Goal: Task Accomplishment & Management: Use online tool/utility

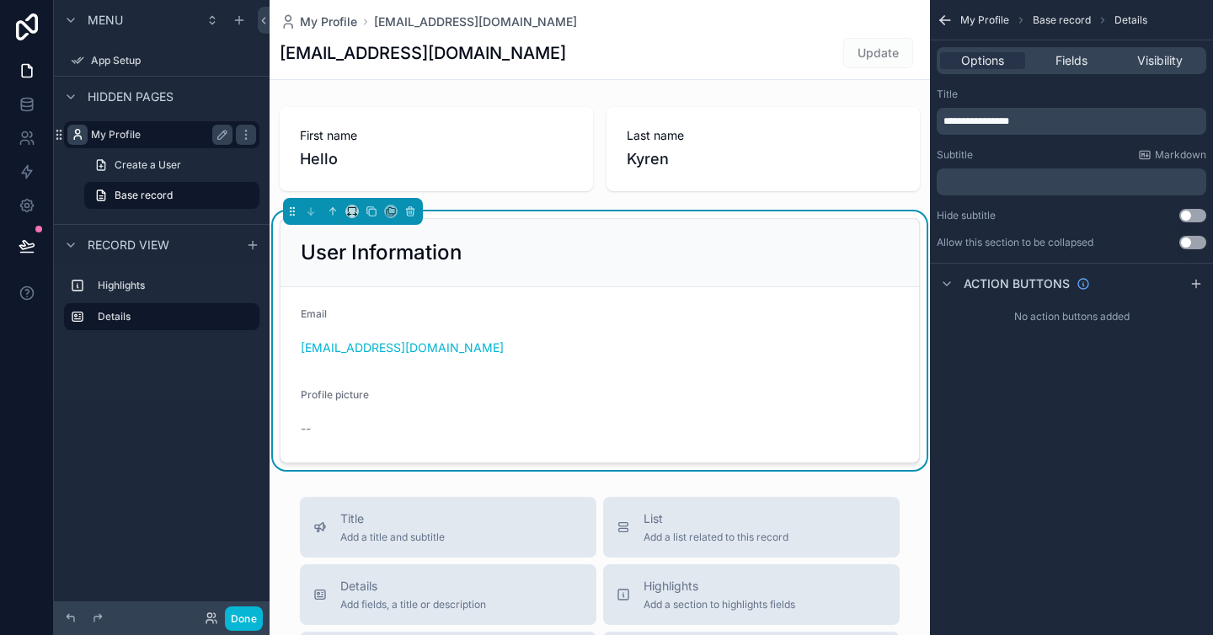
click at [74, 141] on icon "scrollable content" at bounding box center [77, 134] width 13 height 13
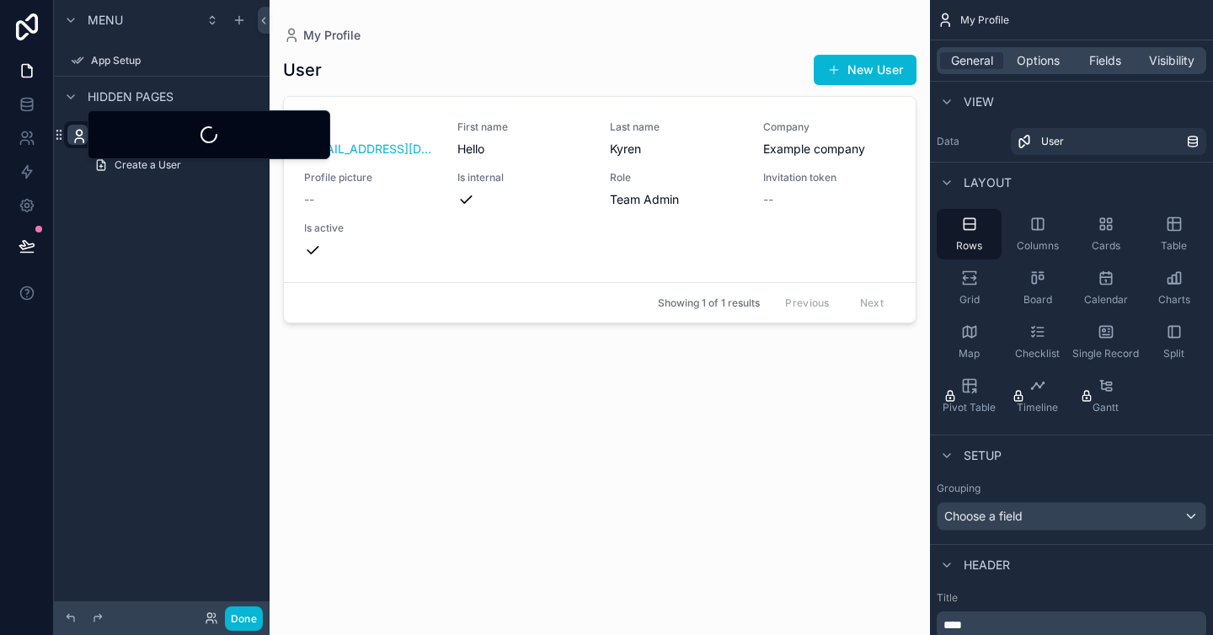
click at [80, 202] on div "**********" at bounding box center [162, 103] width 216 height 207
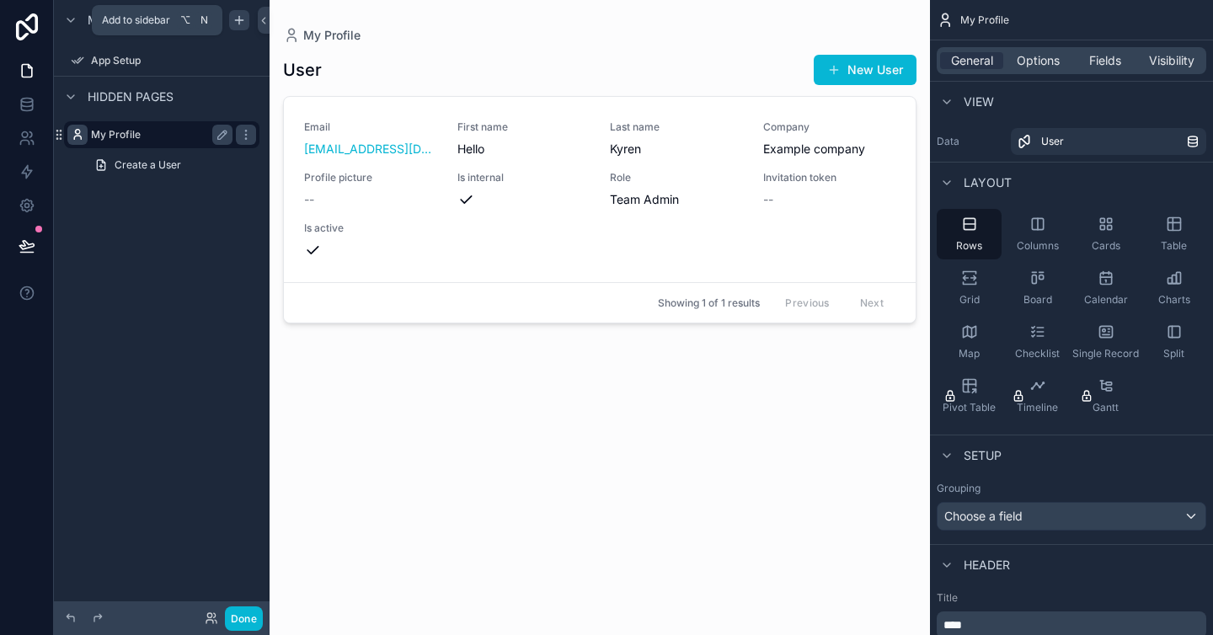
click at [240, 25] on icon "scrollable content" at bounding box center [238, 19] width 13 height 13
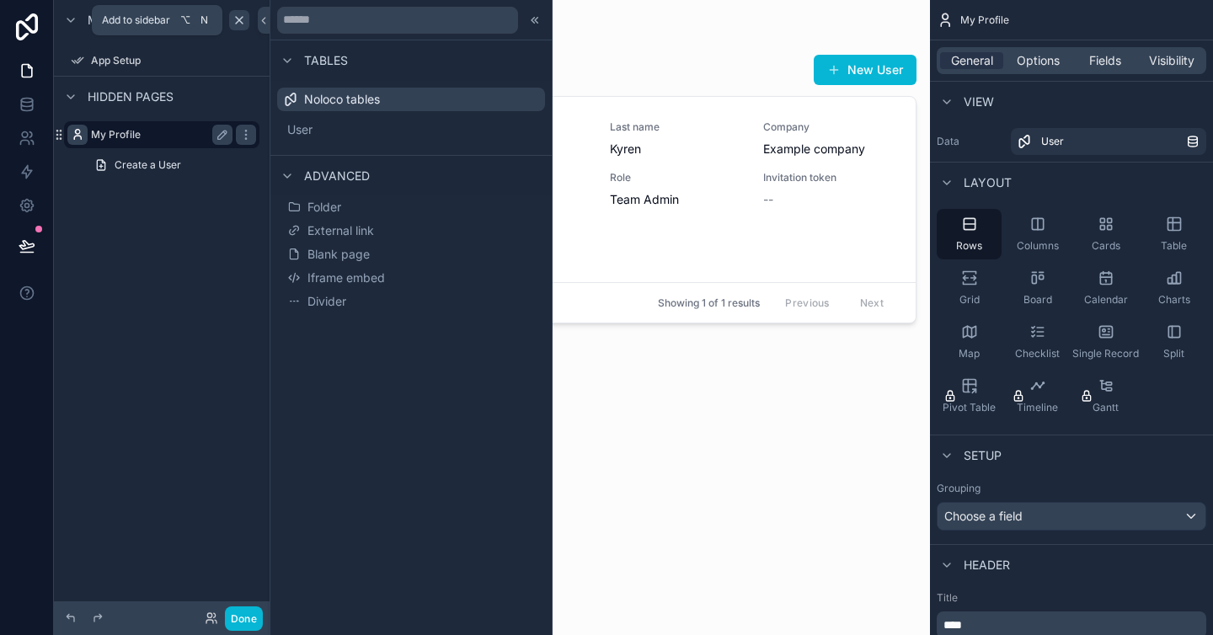
click at [240, 25] on icon "scrollable content" at bounding box center [238, 19] width 13 height 13
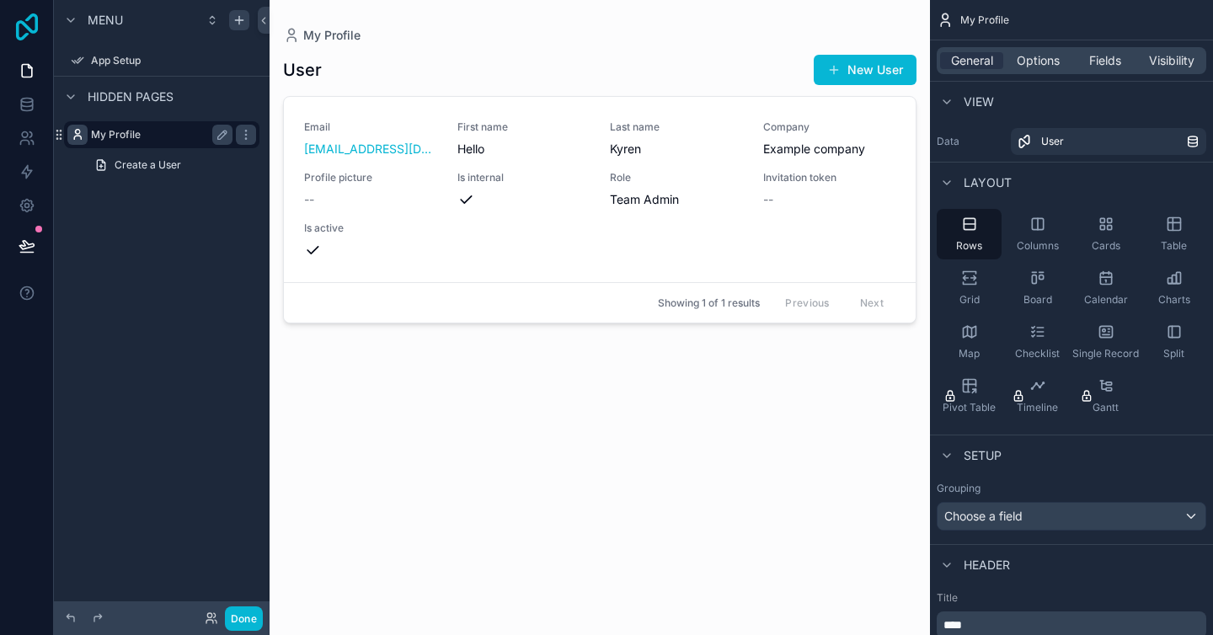
click at [25, 23] on icon at bounding box center [27, 26] width 34 height 27
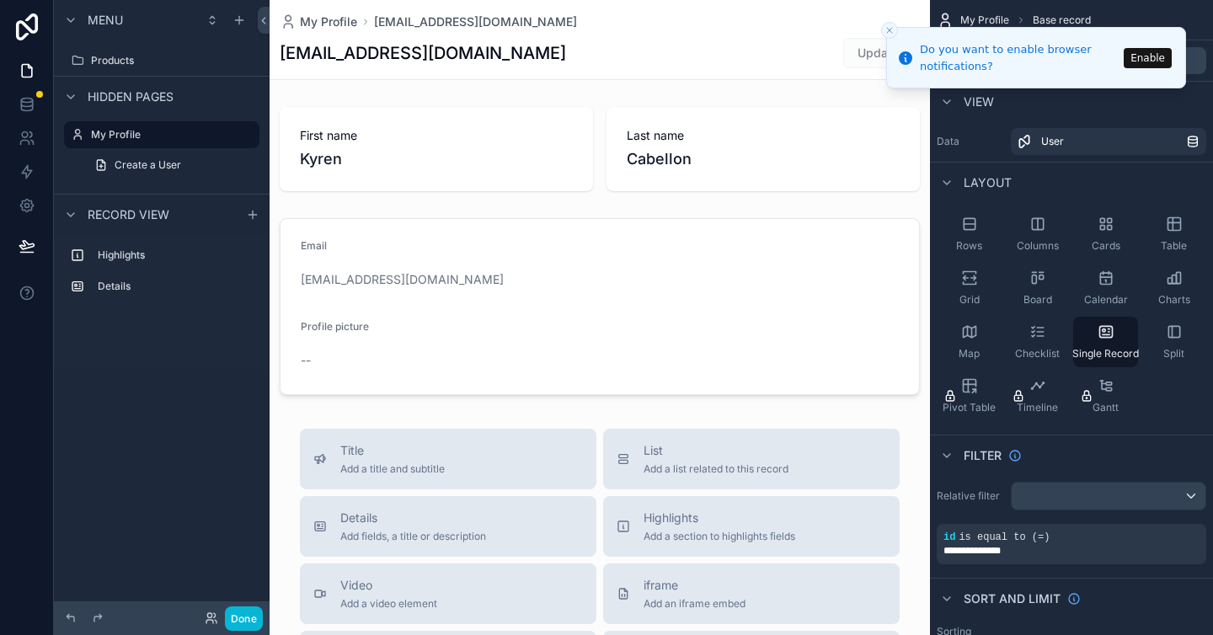
click at [1144, 51] on button "Enable" at bounding box center [1148, 58] width 48 height 20
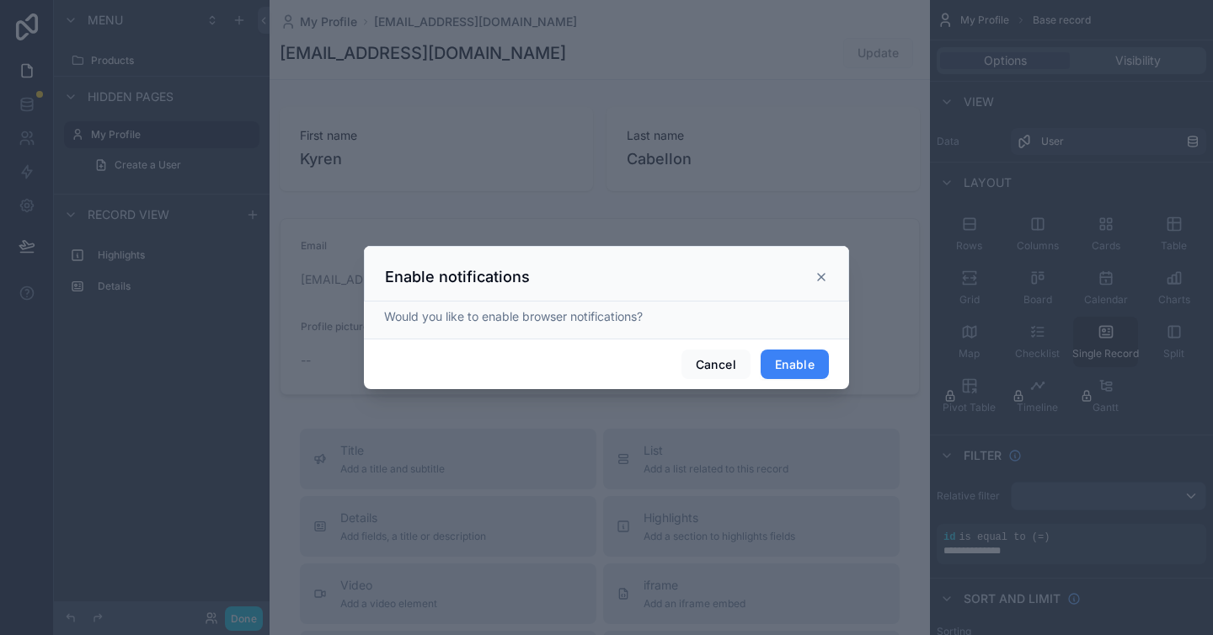
click at [814, 358] on button "Enable" at bounding box center [795, 365] width 68 height 30
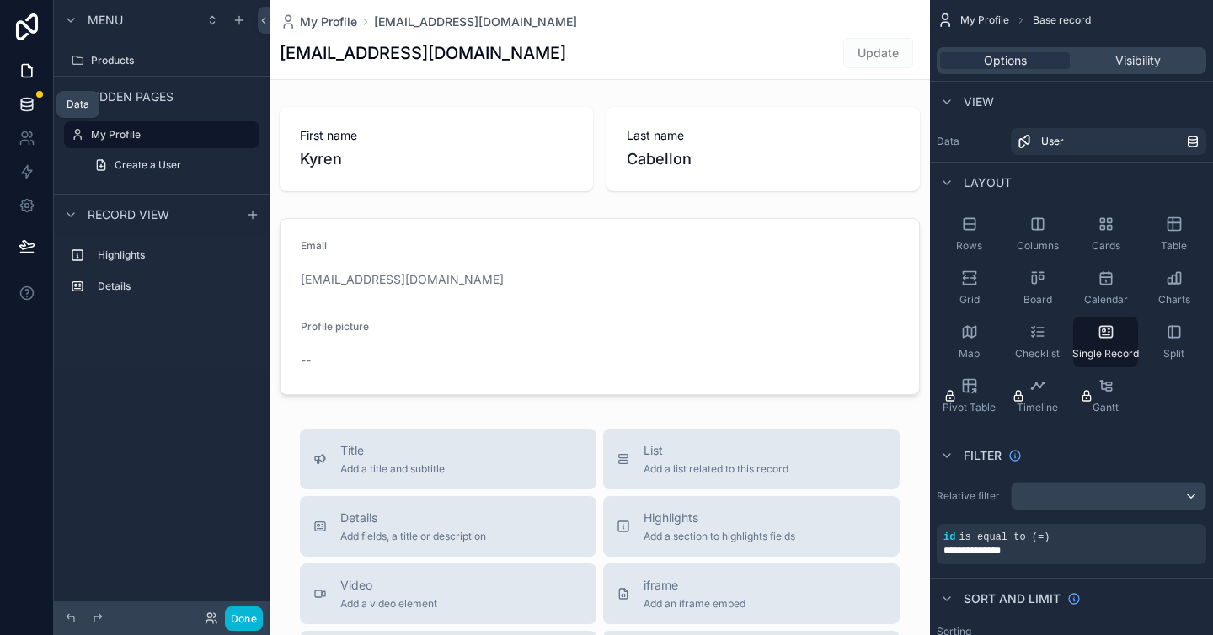
click at [35, 104] on link at bounding box center [26, 105] width 53 height 34
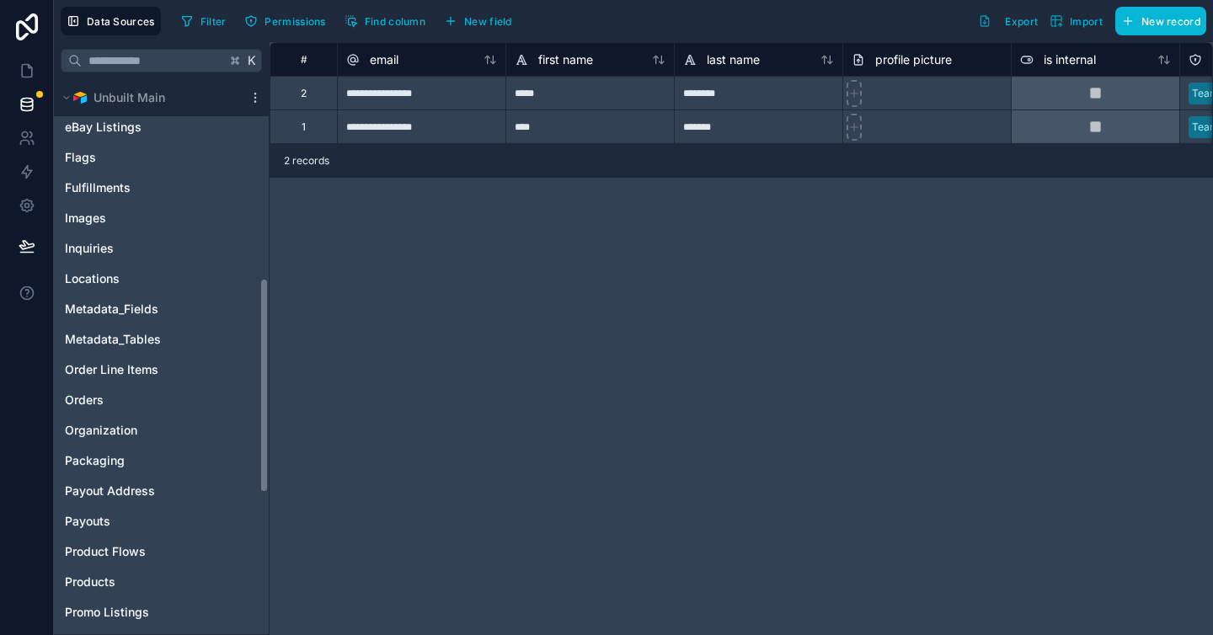
scroll to position [513, 0]
drag, startPoint x: 151, startPoint y: 348, endPoint x: 56, endPoint y: 412, distance: 114.0
click at [56, 412] on div "[Ky] New Product Organization Batch_COS Batches Brands Categories Collections C…" at bounding box center [161, 339] width 215 height 1314
click at [889, 251] on div "**********" at bounding box center [741, 338] width 943 height 593
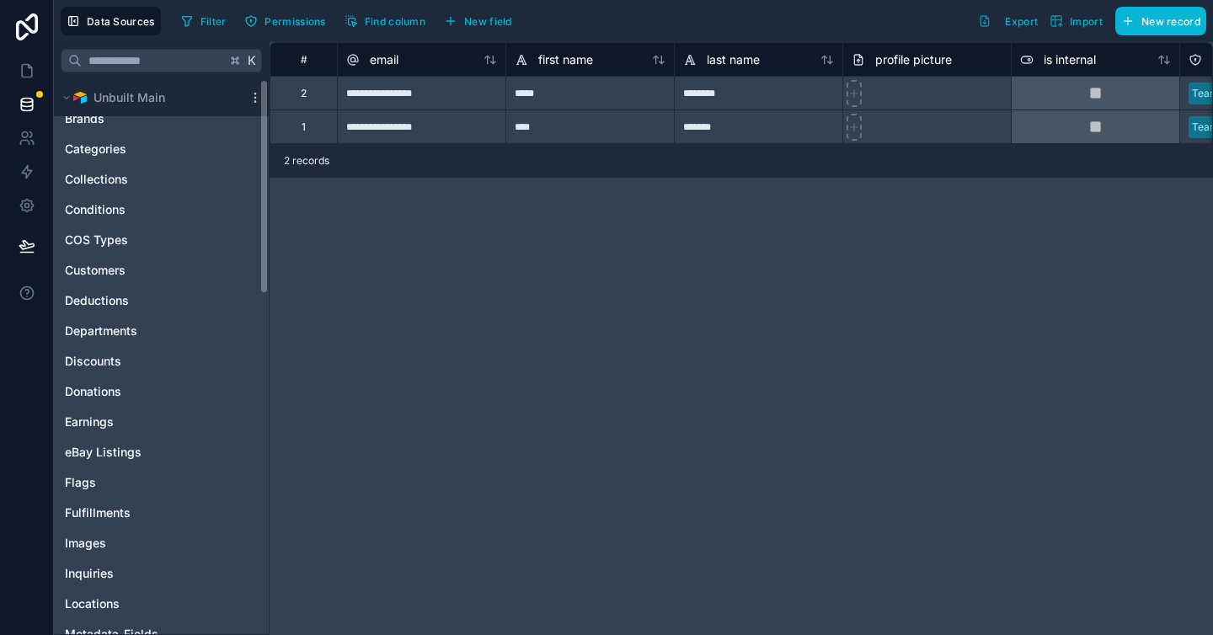
scroll to position [0, 0]
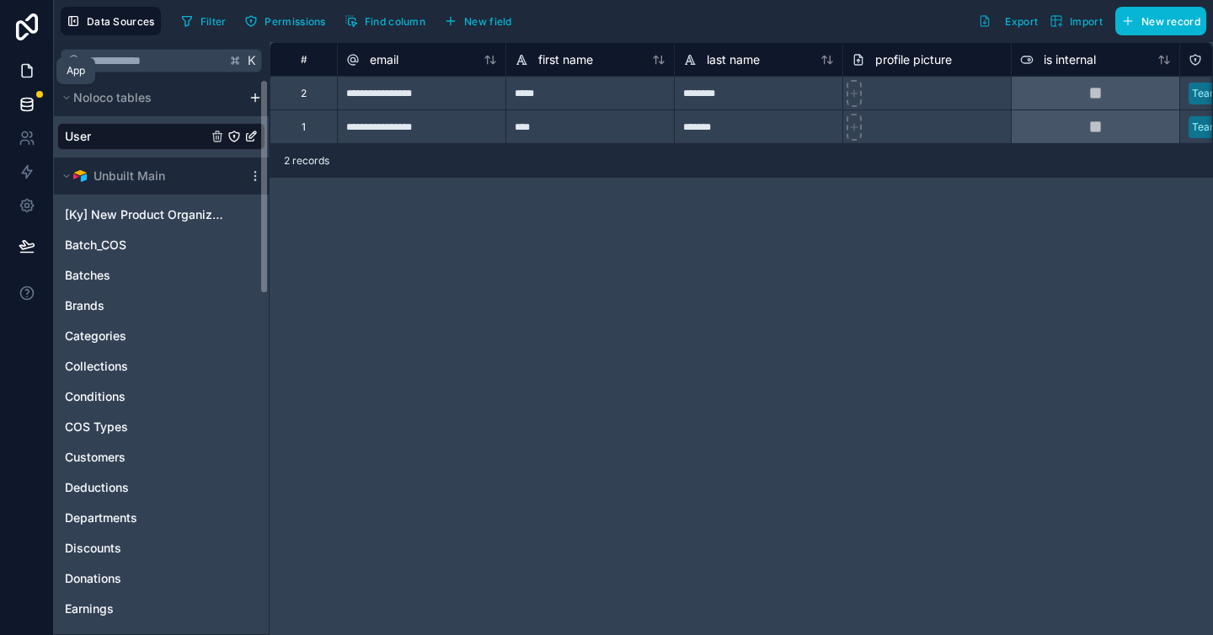
click at [22, 75] on icon at bounding box center [27, 71] width 10 height 13
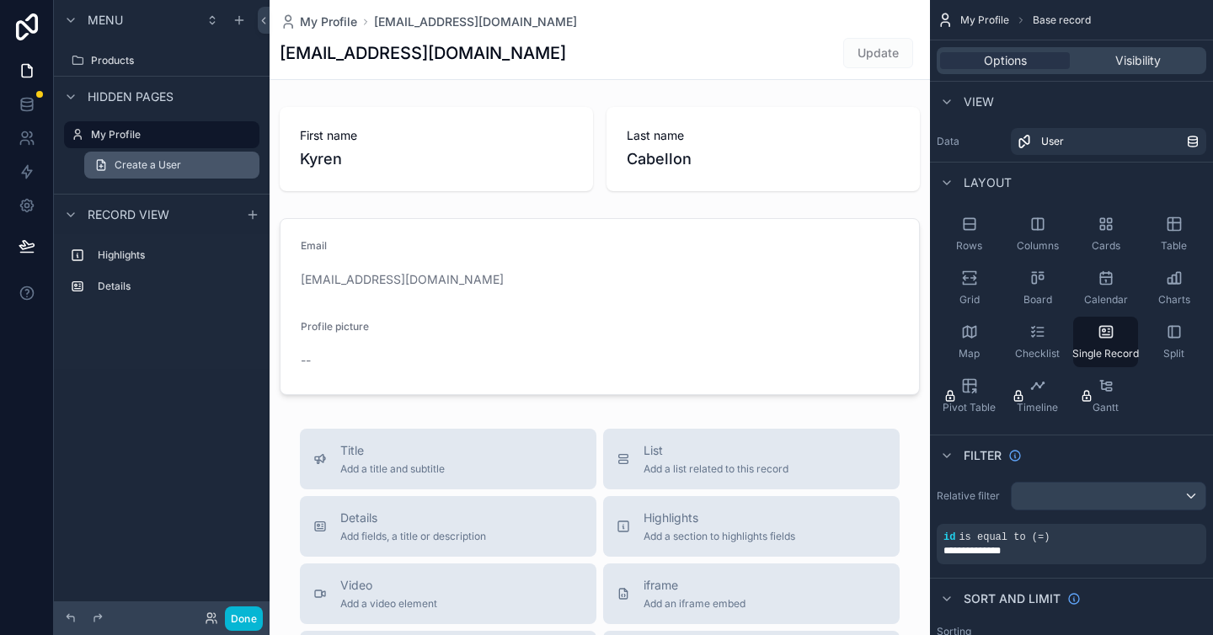
click at [178, 169] on span "Create a User" at bounding box center [148, 164] width 67 height 13
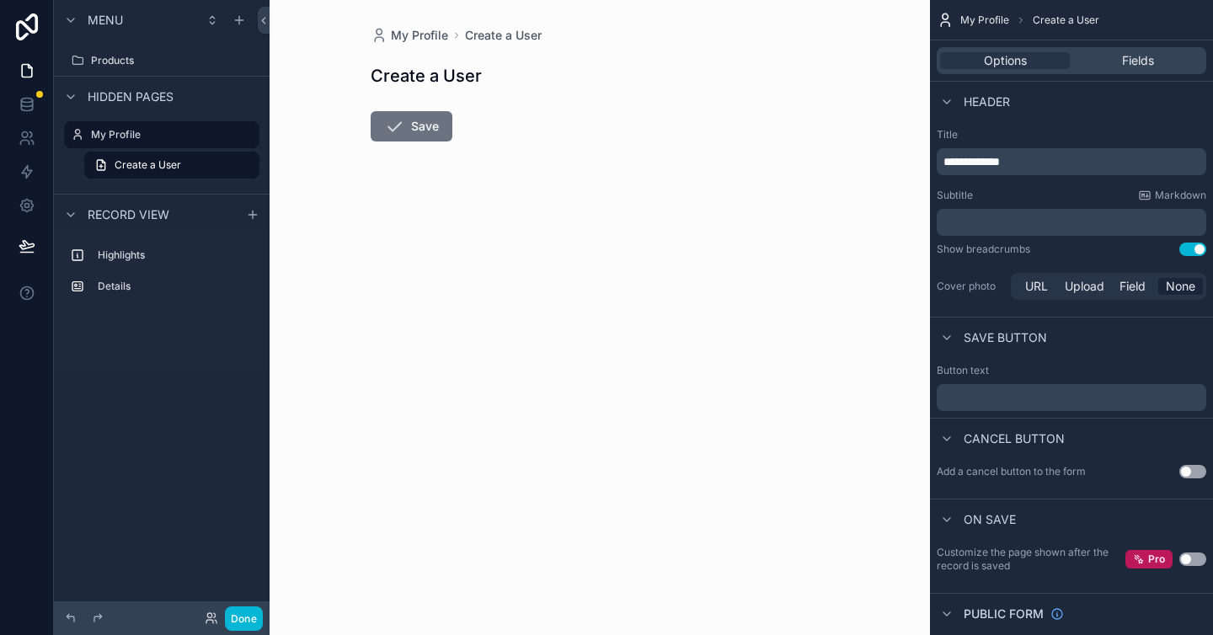
click at [433, 84] on h1 "Create a User" at bounding box center [426, 76] width 111 height 24
click at [242, 14] on icon "scrollable content" at bounding box center [238, 19] width 13 height 13
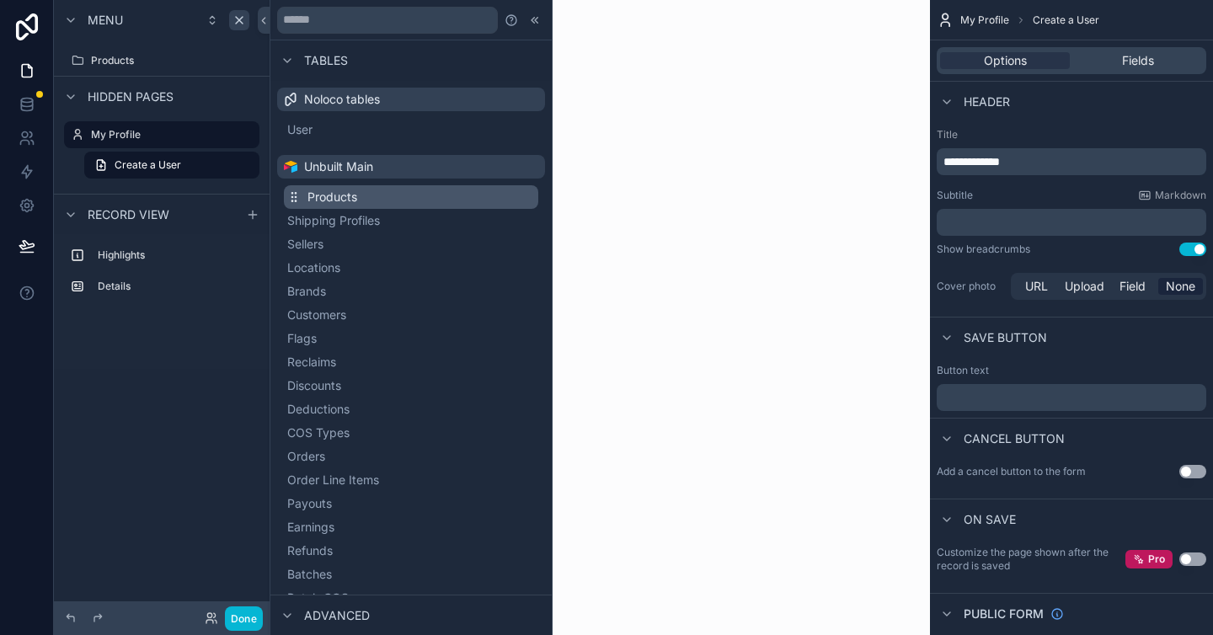
click at [380, 196] on button "Products" at bounding box center [411, 197] width 254 height 24
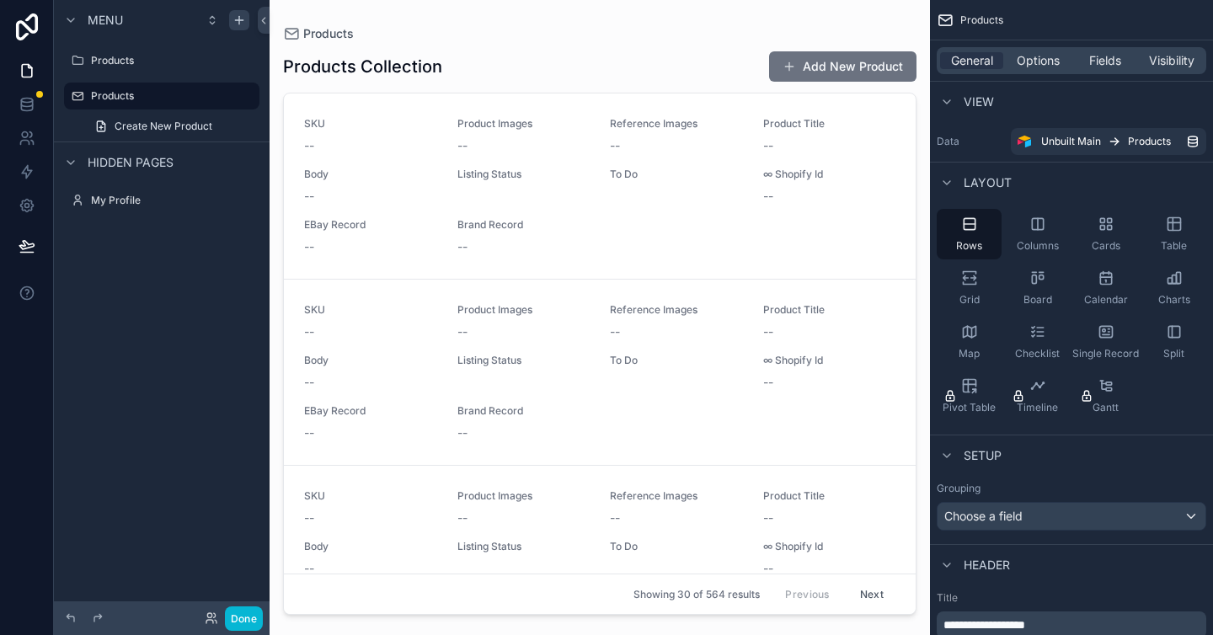
click at [284, 248] on div "scrollable content" at bounding box center [600, 307] width 660 height 615
click at [280, 247] on div "Products Products Collection Add New Product SKU -- Product Images -- Reference…" at bounding box center [600, 307] width 660 height 615
click at [642, 45] on div "Products Collection Add New Product SKU -- Product Images -- Reference Images -…" at bounding box center [599, 327] width 633 height 574
click at [1086, 231] on div "Cards" at bounding box center [1105, 234] width 65 height 51
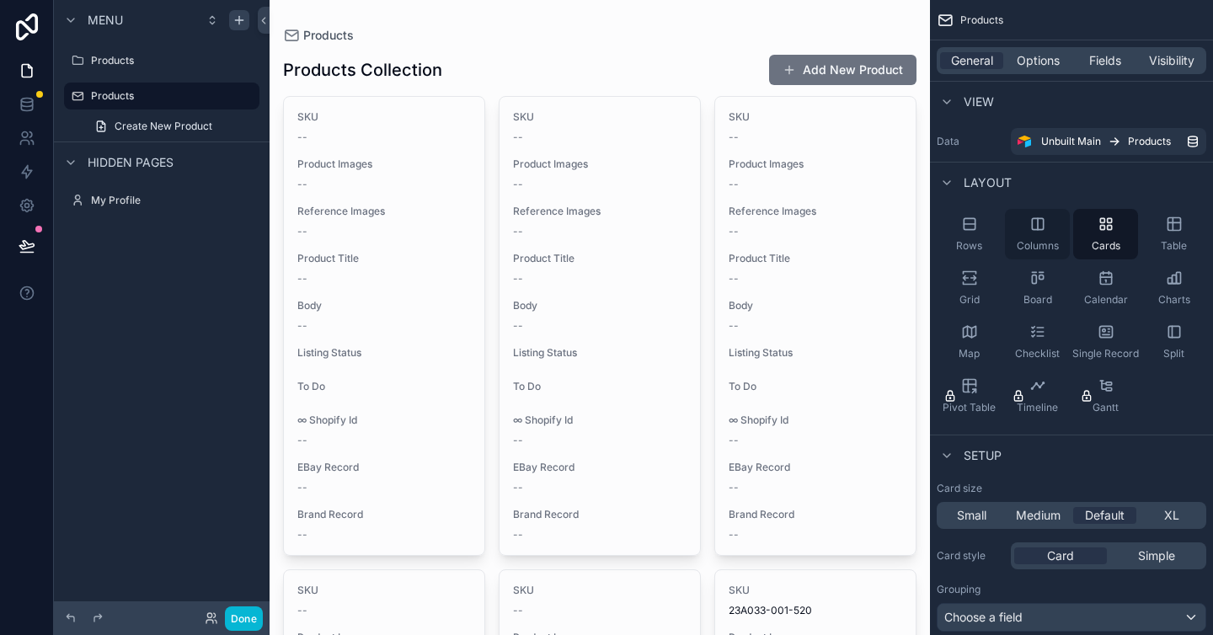
click at [1051, 227] on div "Columns" at bounding box center [1037, 234] width 65 height 51
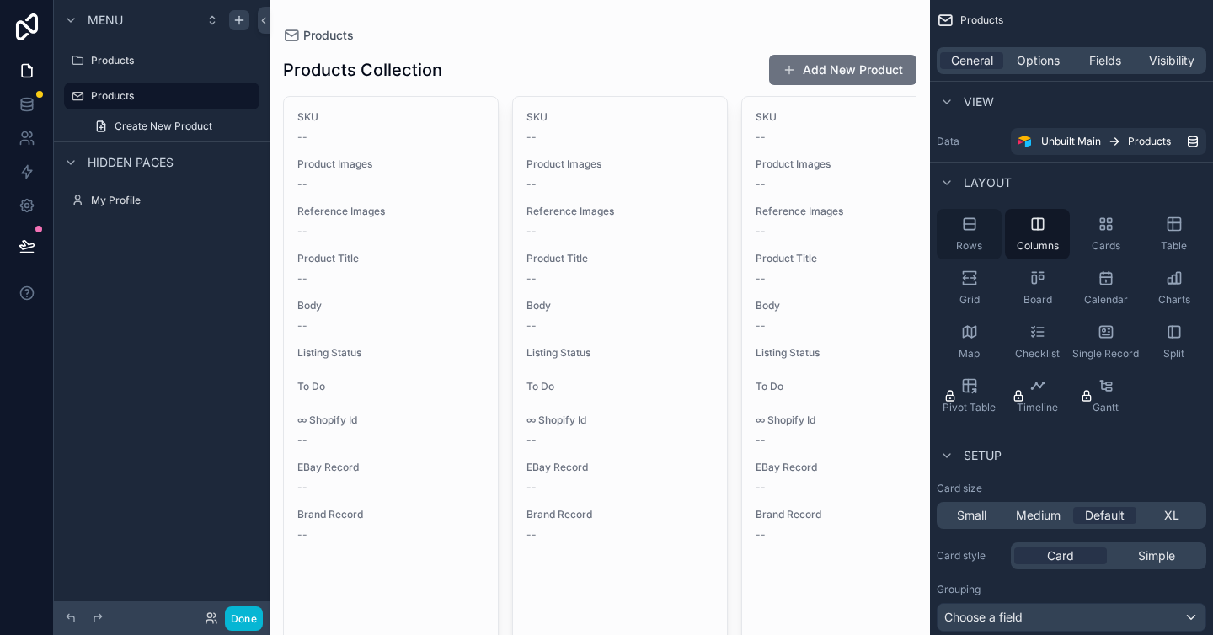
click at [979, 235] on div "Rows" at bounding box center [969, 234] width 65 height 51
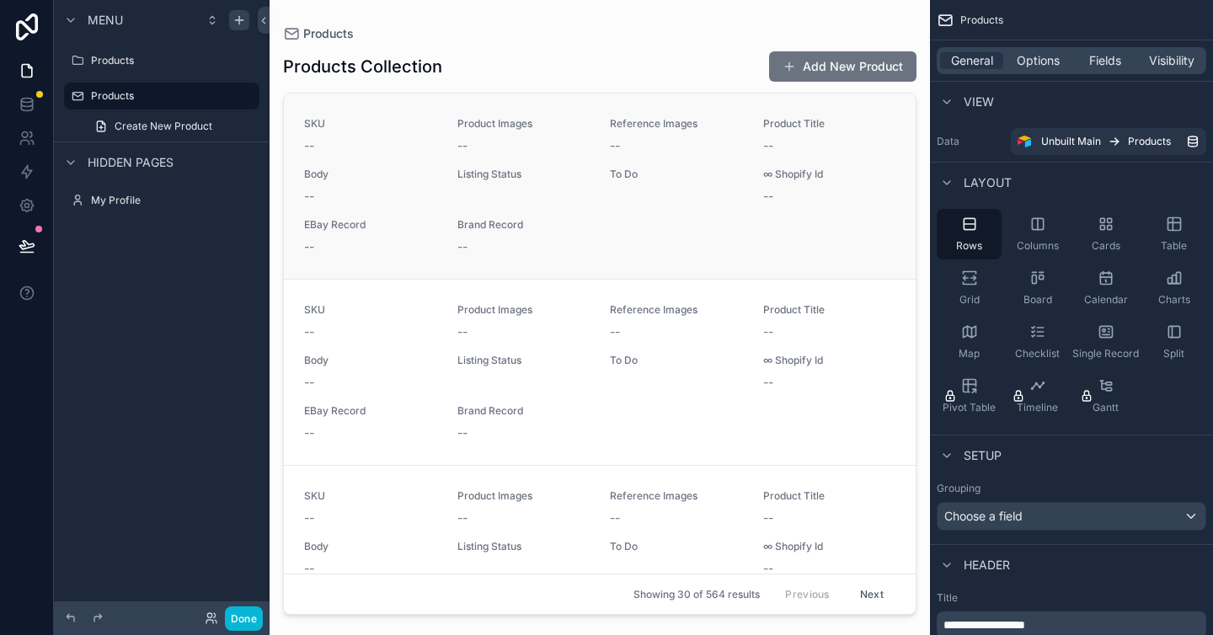
click at [702, 148] on div "--" at bounding box center [676, 145] width 133 height 17
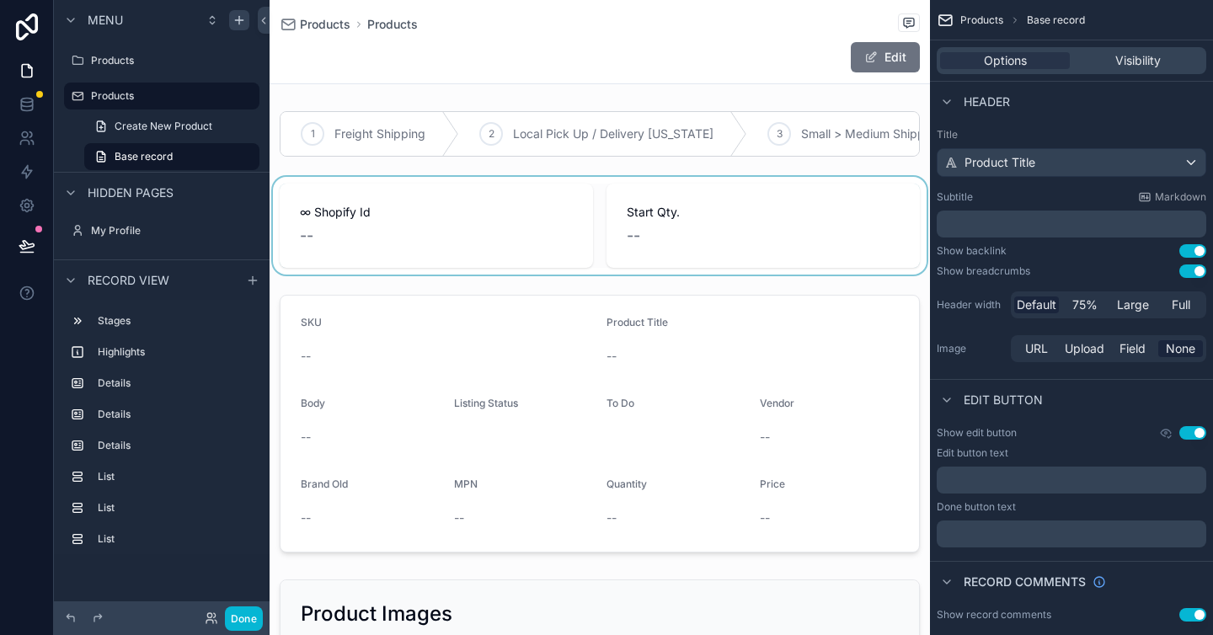
click at [543, 234] on div "scrollable content" at bounding box center [600, 226] width 660 height 98
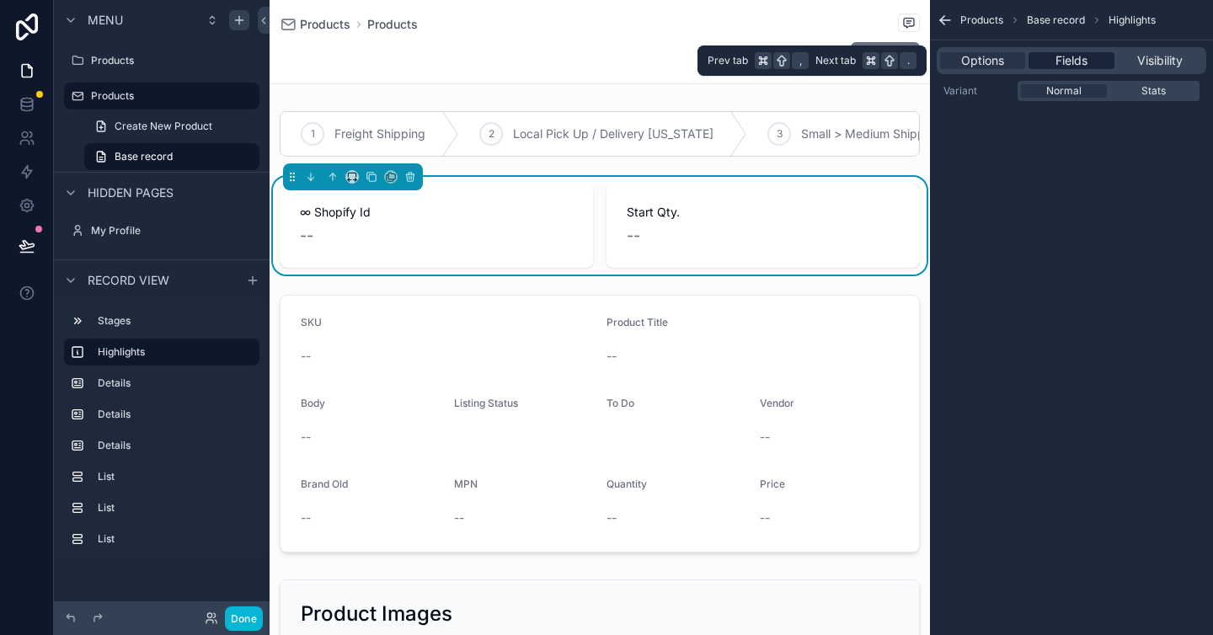
click at [1077, 58] on span "Fields" at bounding box center [1071, 60] width 32 height 17
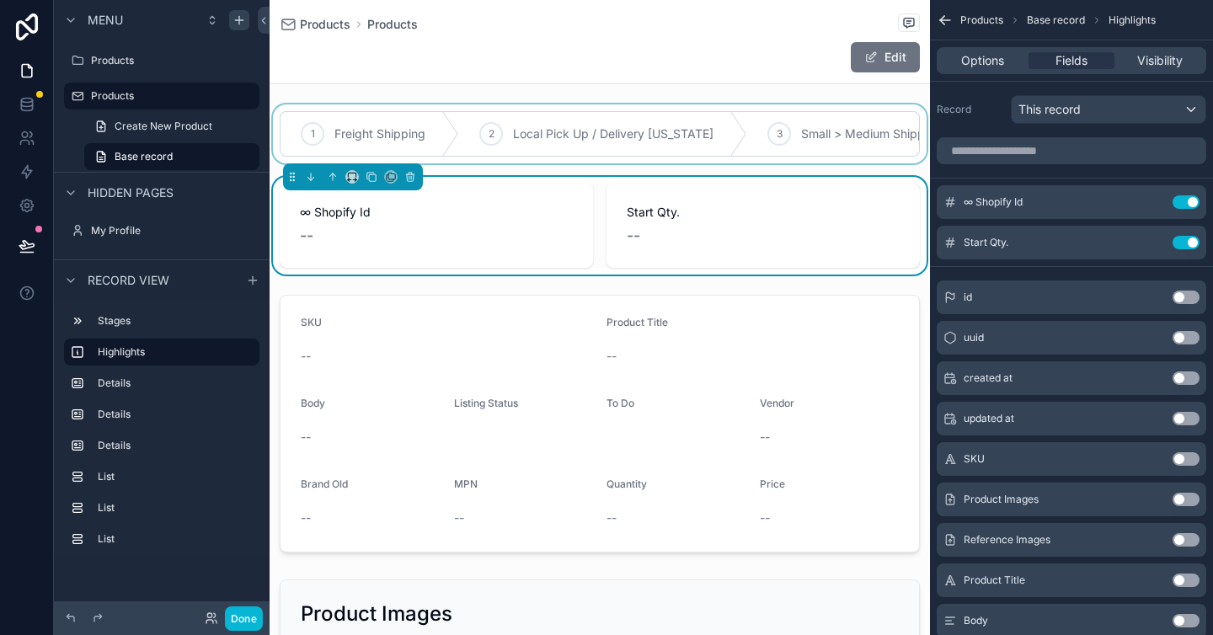
click at [514, 149] on div "scrollable content" at bounding box center [600, 133] width 660 height 59
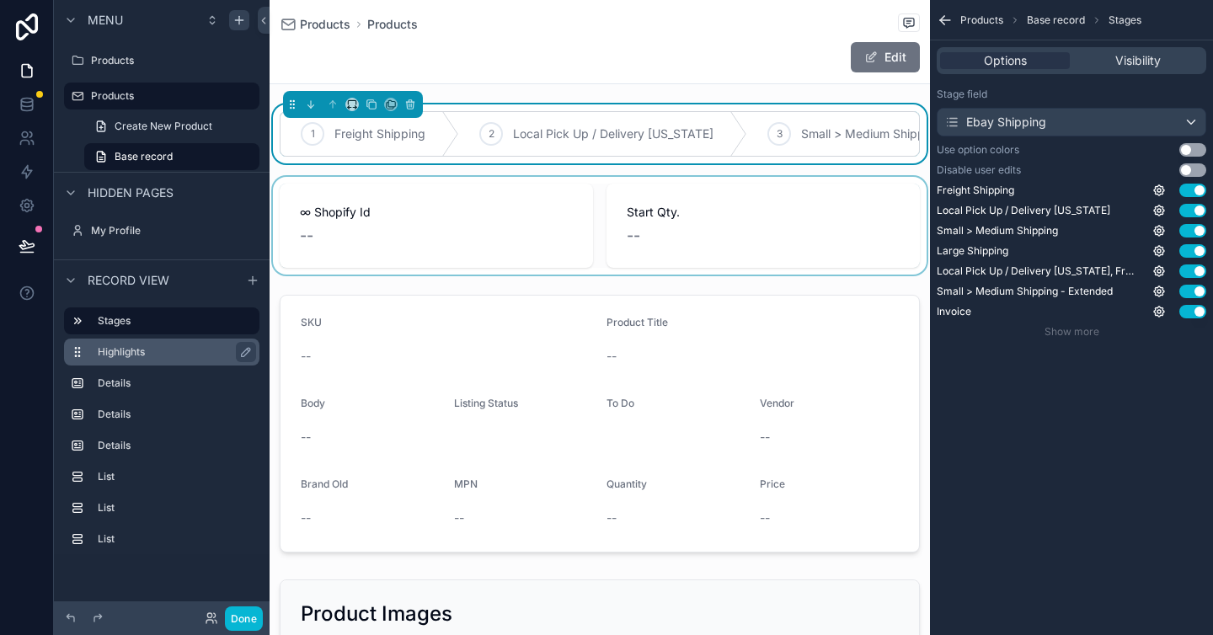
click at [181, 351] on label "Highlights" at bounding box center [172, 351] width 148 height 13
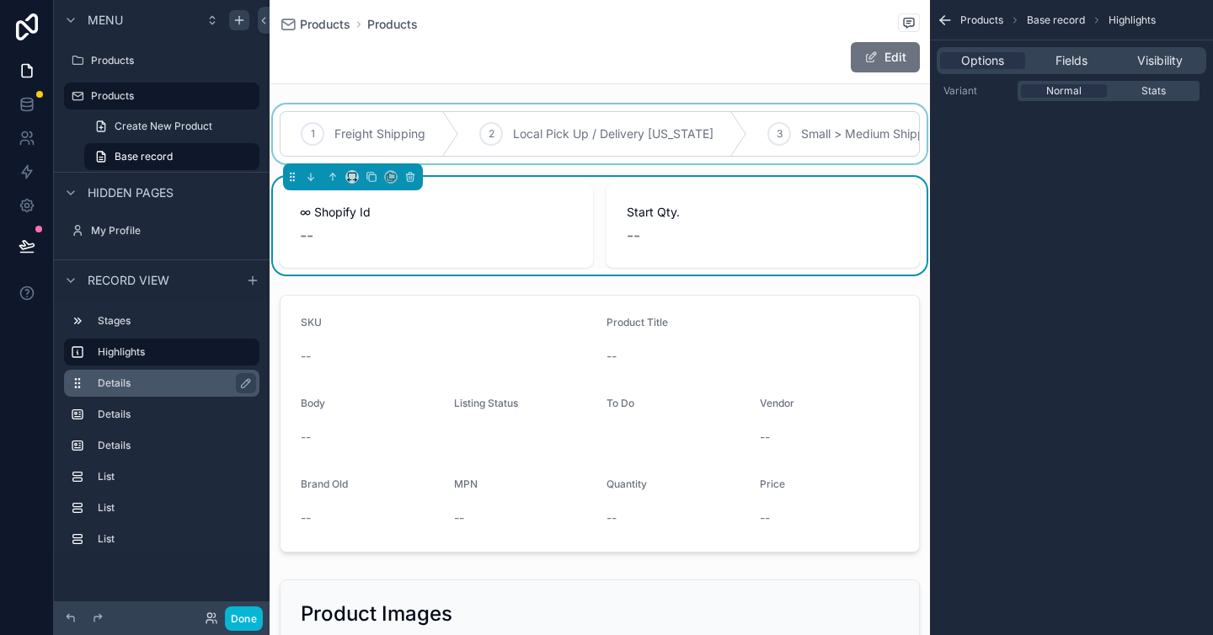
click at [167, 390] on div "Details" at bounding box center [175, 383] width 155 height 20
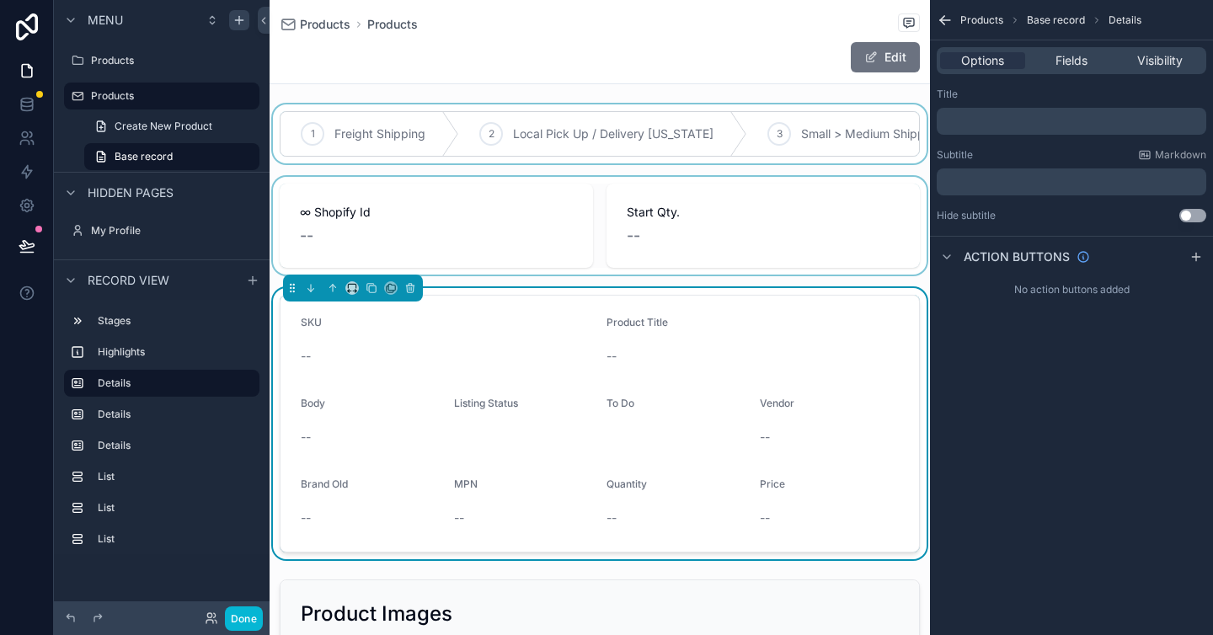
click at [1039, 136] on div "Title ﻿ Subtitle Markdown ﻿ Hide subtitle Use setting" at bounding box center [1071, 155] width 283 height 148
click at [1059, 122] on p "﻿" at bounding box center [1072, 121] width 259 height 13
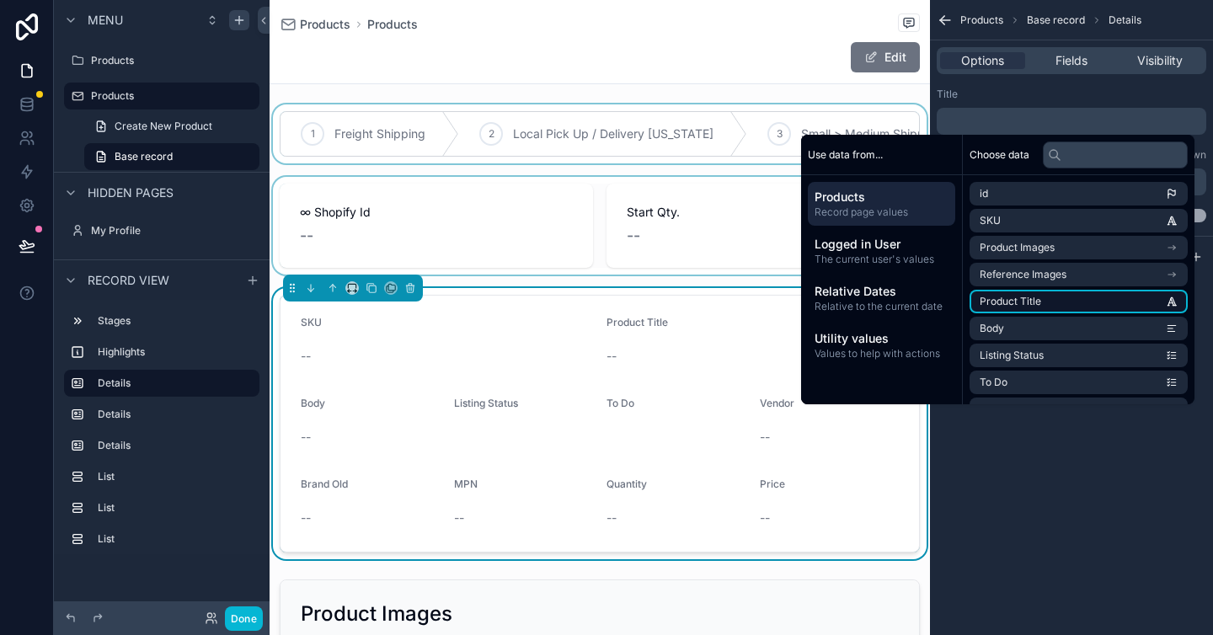
click at [1013, 301] on span "Product Title" at bounding box center [1010, 301] width 61 height 13
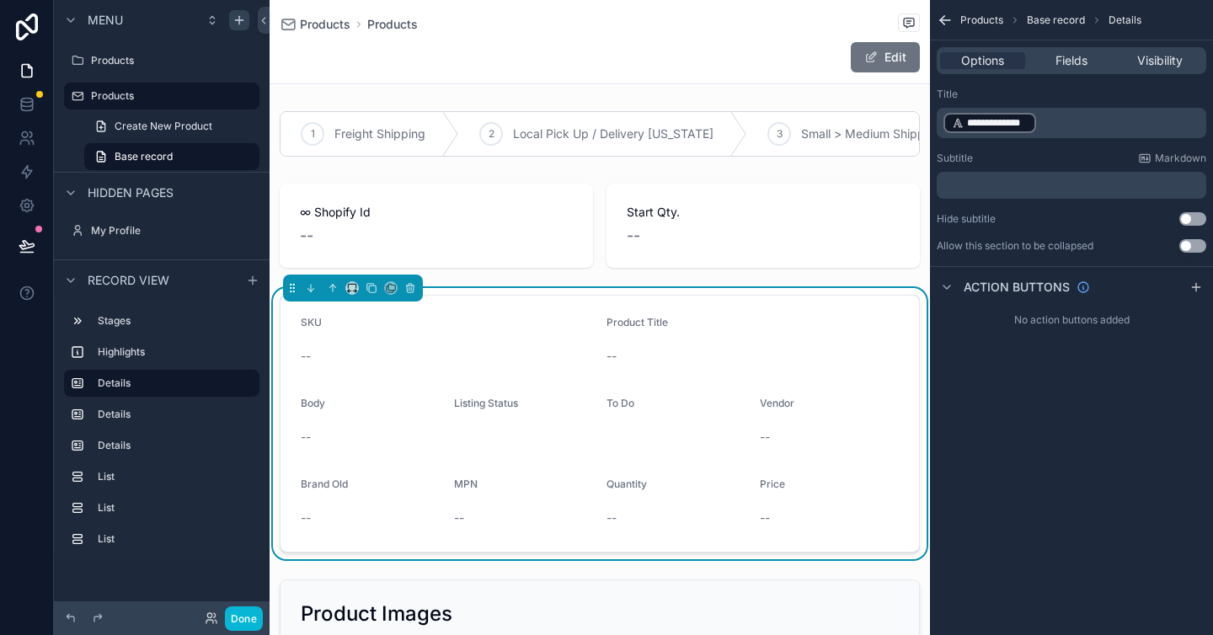
click at [1089, 104] on div "**********" at bounding box center [1072, 113] width 270 height 51
click at [1017, 186] on p "﻿" at bounding box center [1072, 185] width 259 height 13
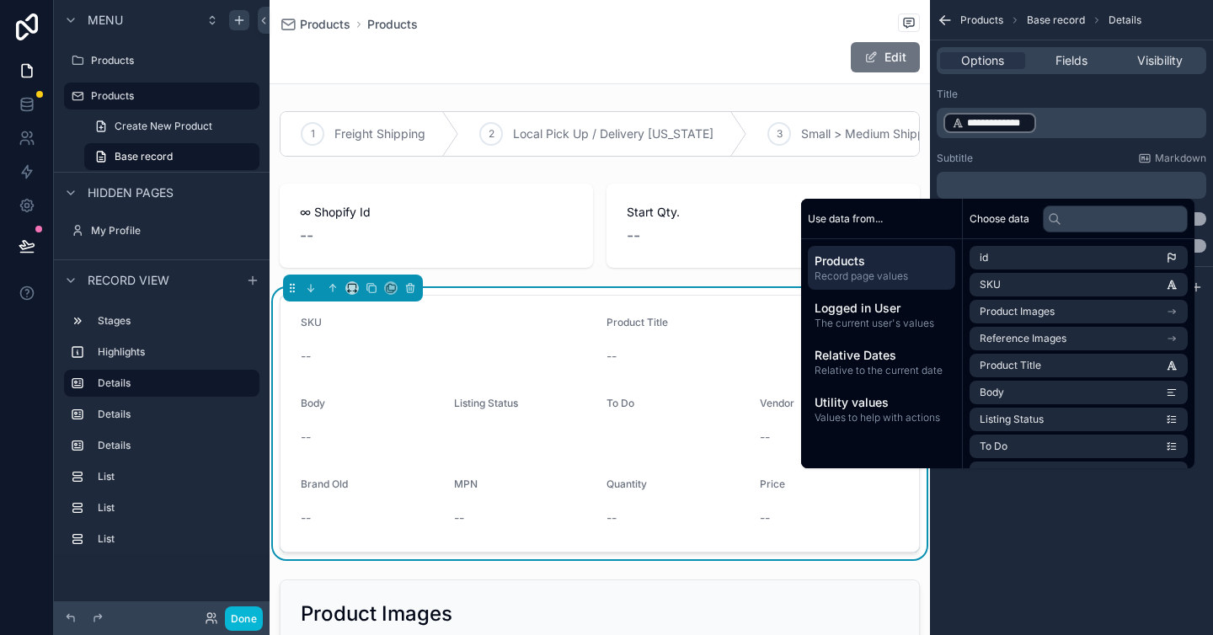
click at [1103, 106] on div "**********" at bounding box center [1072, 113] width 270 height 51
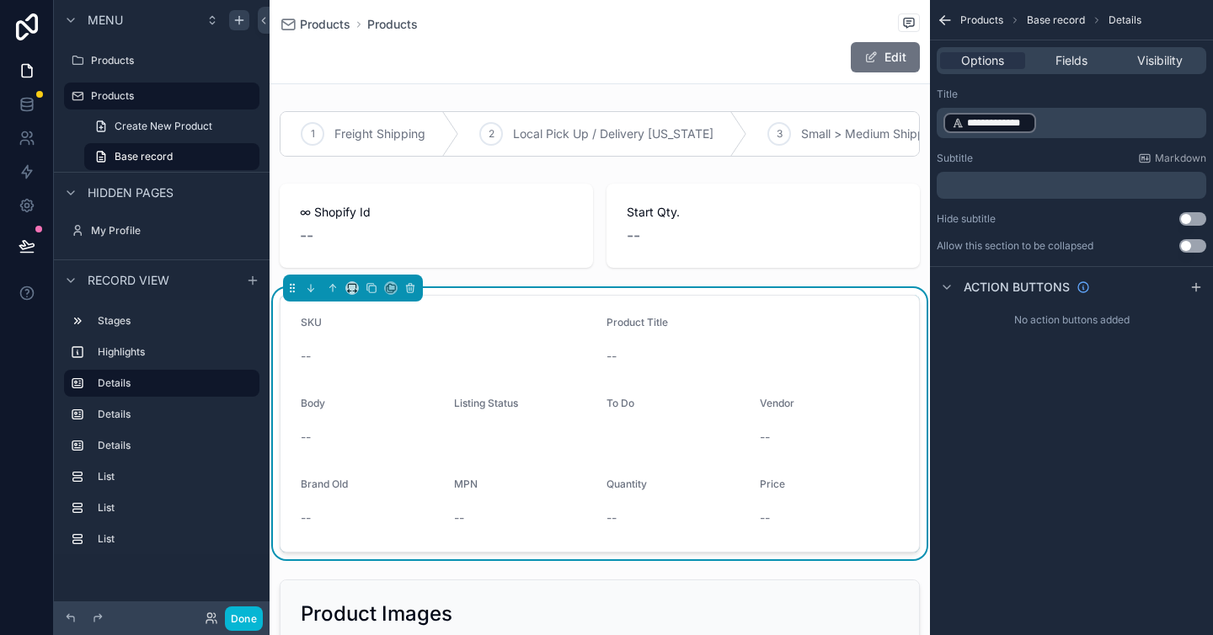
click at [1087, 120] on p "**********" at bounding box center [1072, 123] width 259 height 24
click at [998, 94] on div "Title" at bounding box center [1072, 94] width 270 height 13
click at [238, 24] on icon "scrollable content" at bounding box center [238, 19] width 13 height 13
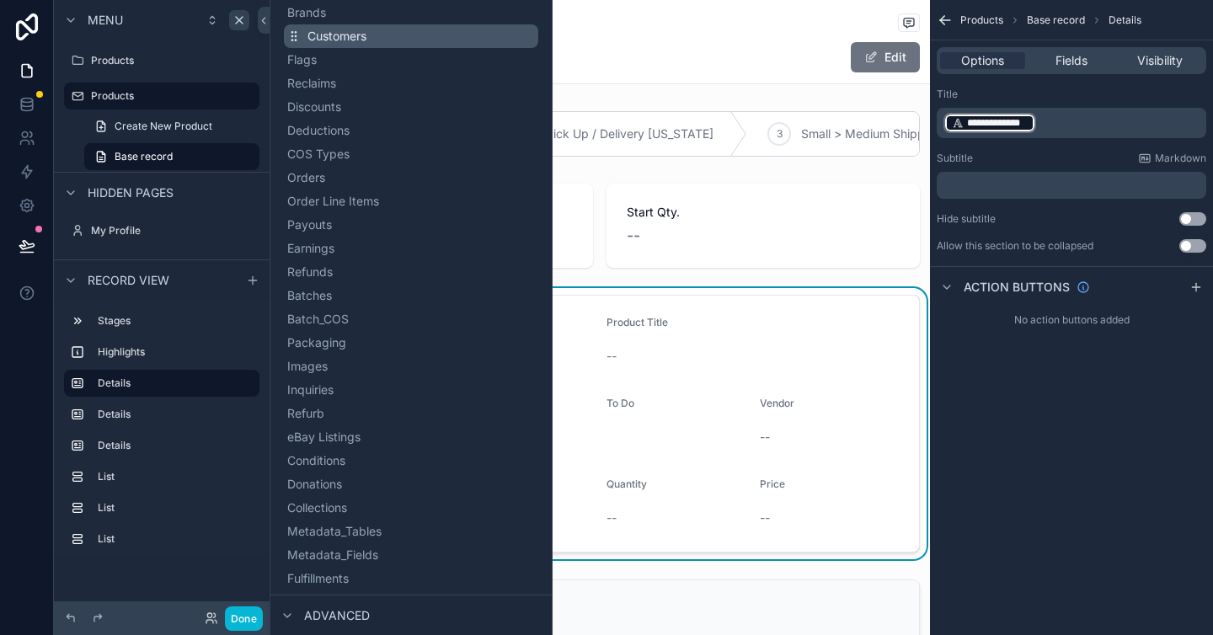
scroll to position [283, 0]
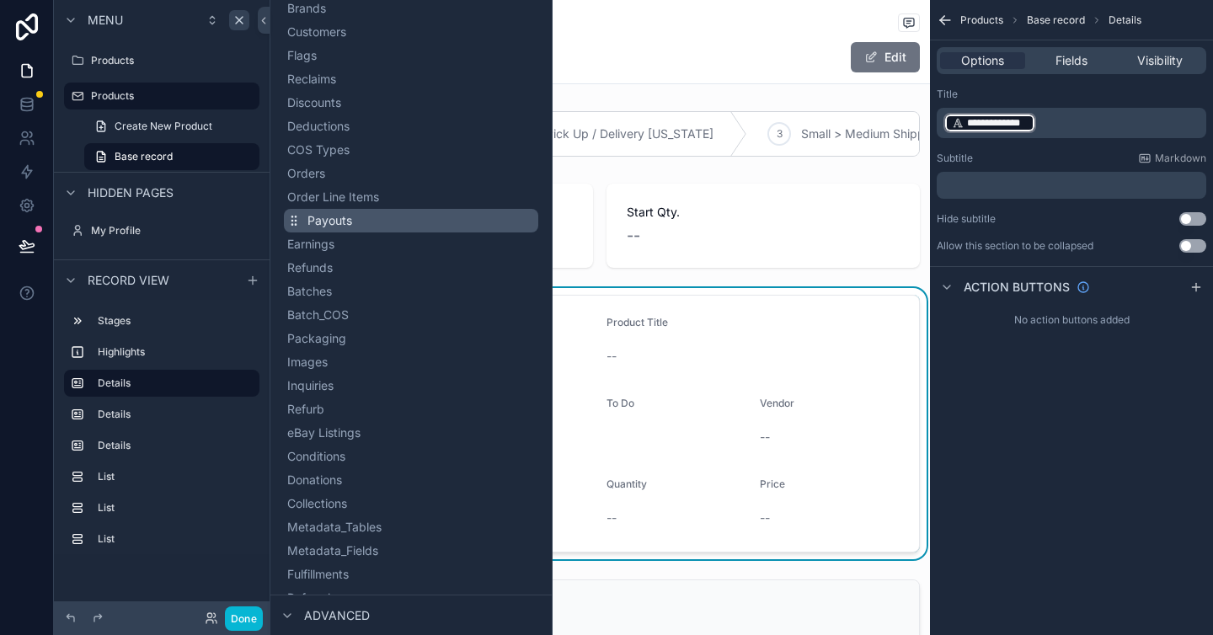
click at [371, 215] on button "Payouts" at bounding box center [411, 221] width 254 height 24
